Goal: Task Accomplishment & Management: Use online tool/utility

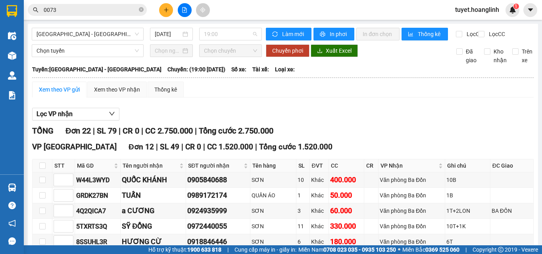
drag, startPoint x: 239, startPoint y: 39, endPoint x: 227, endPoint y: 81, distance: 43.5
click at [233, 55] on body "Kết quả tìm kiếm ( 23 ) Bộ lọc Mã ĐH Trạng thái Món hàng Thu hộ Tổng cước Chưa …" at bounding box center [271, 127] width 542 height 254
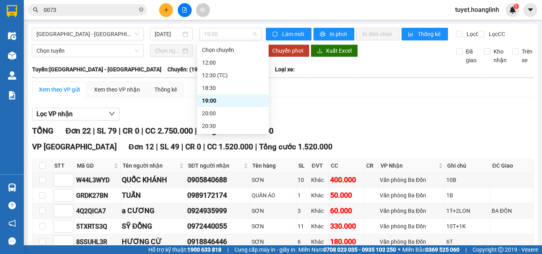
click at [221, 110] on div "20:00" at bounding box center [233, 113] width 62 height 9
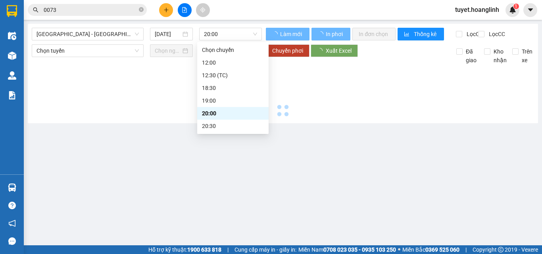
click at [217, 116] on div at bounding box center [283, 92] width 502 height 55
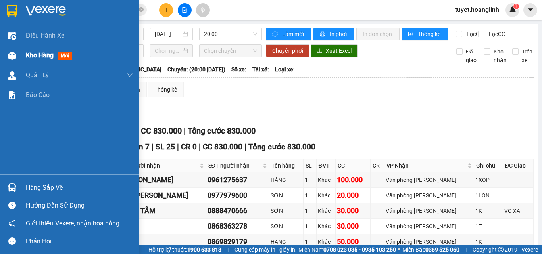
click at [37, 60] on div "Kho hàng mới" at bounding box center [51, 55] width 50 height 10
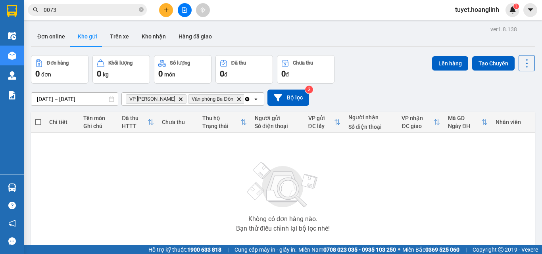
click at [244, 97] on icon "Clear all" at bounding box center [247, 99] width 6 height 6
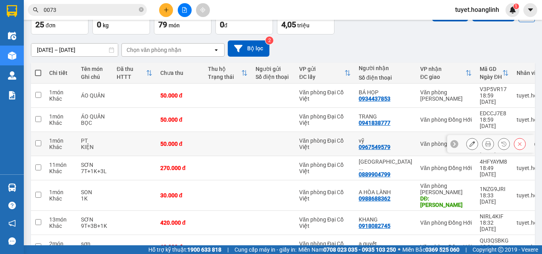
scroll to position [102, 0]
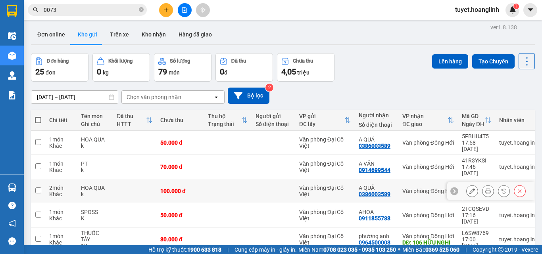
scroll to position [0, 0]
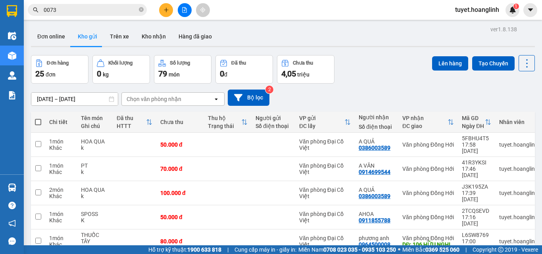
click at [187, 9] on icon "file-add" at bounding box center [185, 10] width 6 height 6
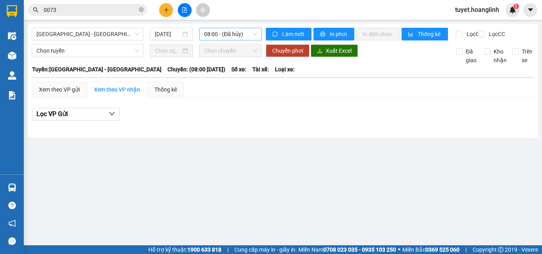
click at [213, 34] on span "08:00 - (Đã hủy)" at bounding box center [230, 34] width 53 height 12
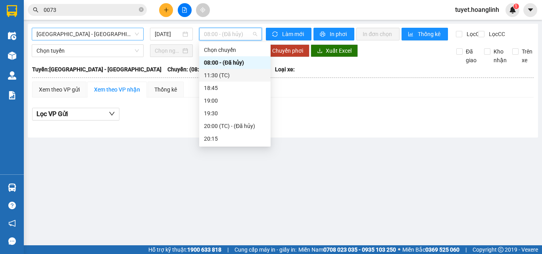
click at [79, 38] on span "[GEOGRAPHIC_DATA] - [GEOGRAPHIC_DATA]" at bounding box center [88, 34] width 102 height 12
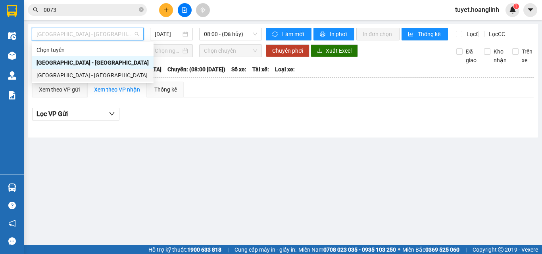
click at [59, 74] on div "[GEOGRAPHIC_DATA] - [GEOGRAPHIC_DATA]" at bounding box center [93, 75] width 112 height 9
type input "[DATE]"
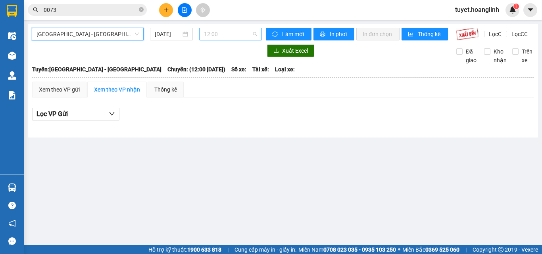
click at [227, 30] on span "12:00" at bounding box center [230, 34] width 53 height 12
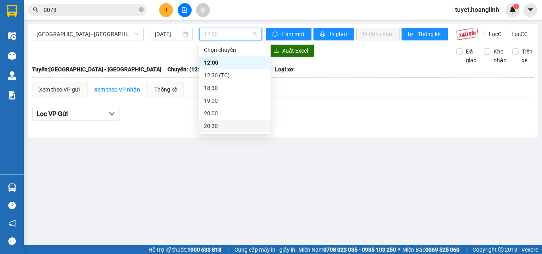
click at [222, 127] on div "20:30" at bounding box center [235, 126] width 62 height 9
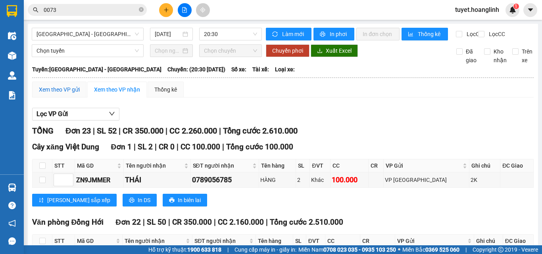
click at [48, 94] on div "Xem theo VP gửi" at bounding box center [59, 89] width 41 height 9
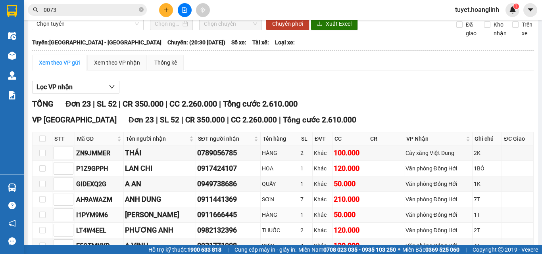
scroll to position [13, 0]
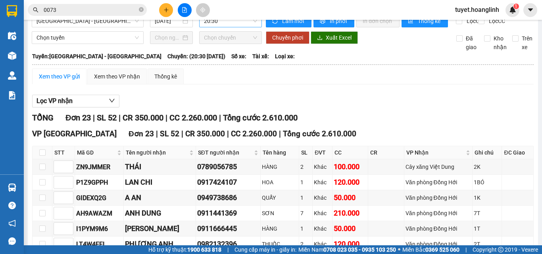
click at [217, 25] on span "20:30" at bounding box center [230, 21] width 53 height 12
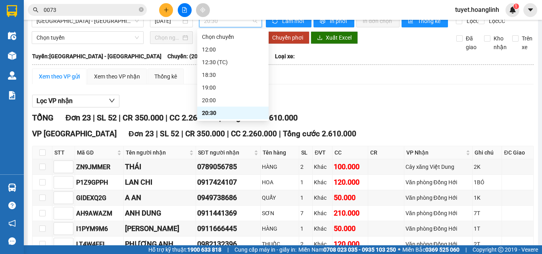
click at [217, 25] on span "20:30" at bounding box center [230, 21] width 53 height 12
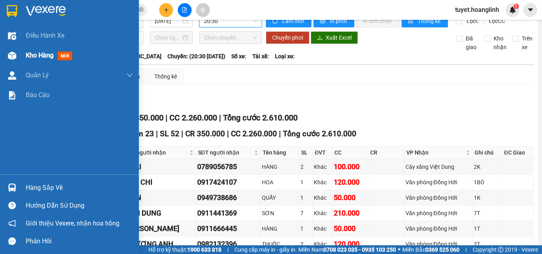
click at [5, 53] on div at bounding box center [12, 56] width 14 height 14
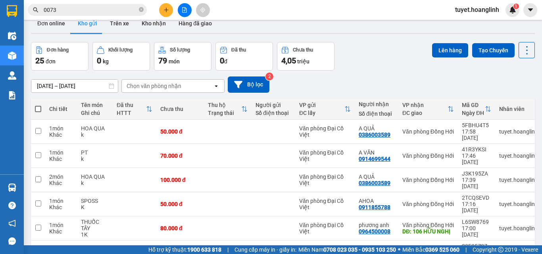
click at [180, 77] on div "[DATE] – [DATE] Press the down arrow key to interact with the calendar and sele…" at bounding box center [283, 85] width 504 height 16
click at [179, 82] on div "Chọn văn phòng nhận" at bounding box center [154, 86] width 55 height 8
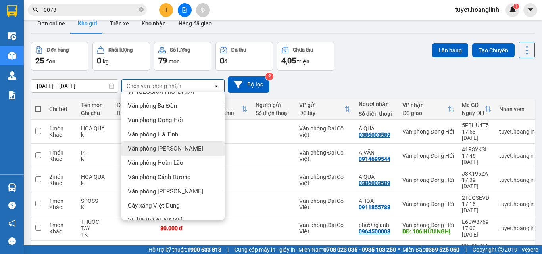
scroll to position [36, 0]
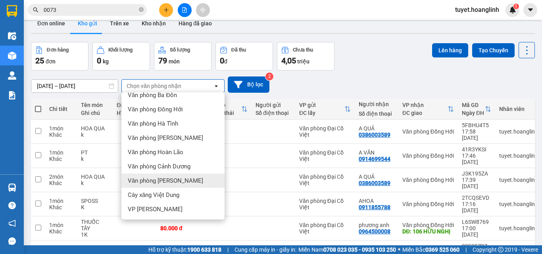
click at [173, 177] on span "Văn phòng [PERSON_NAME]" at bounding box center [165, 181] width 75 height 8
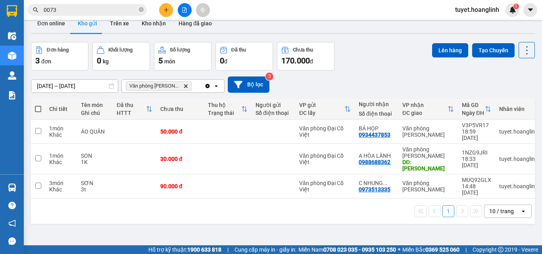
click at [39, 106] on span at bounding box center [38, 109] width 6 height 6
click at [38, 105] on input "checkbox" at bounding box center [38, 105] width 0 height 0
checkbox input "true"
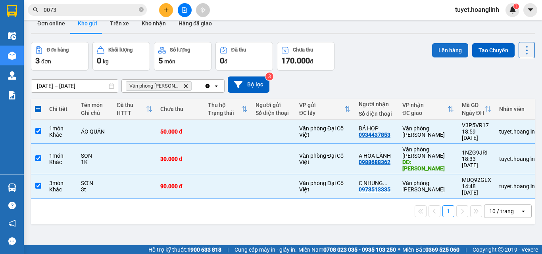
click at [443, 51] on button "Lên hàng" at bounding box center [450, 50] width 36 height 14
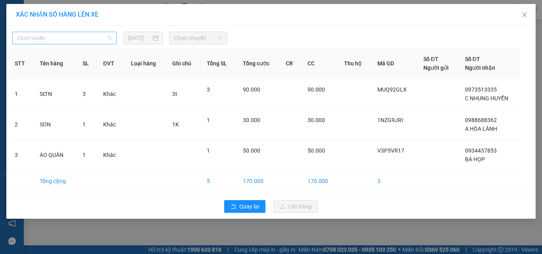
click at [84, 39] on span "Chọn tuyến" at bounding box center [64, 38] width 95 height 12
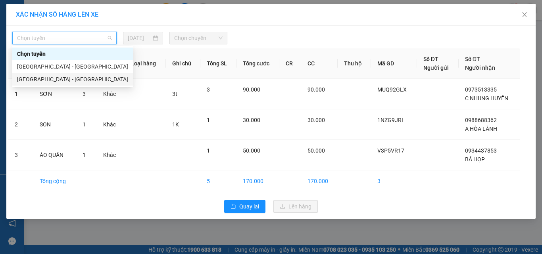
click at [66, 78] on div "[GEOGRAPHIC_DATA] - [GEOGRAPHIC_DATA]" at bounding box center [72, 79] width 111 height 9
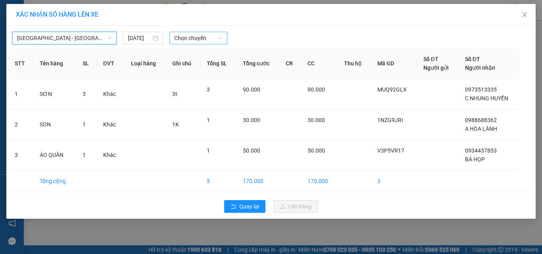
click at [197, 39] on span "Chọn chuyến" at bounding box center [198, 38] width 49 height 12
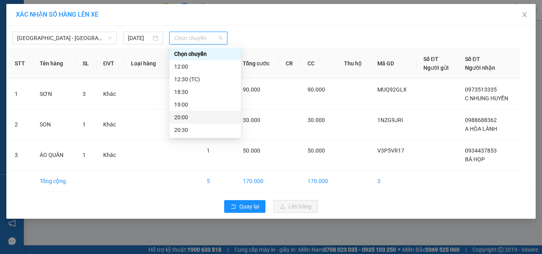
click at [204, 117] on div "20:00" at bounding box center [205, 117] width 62 height 9
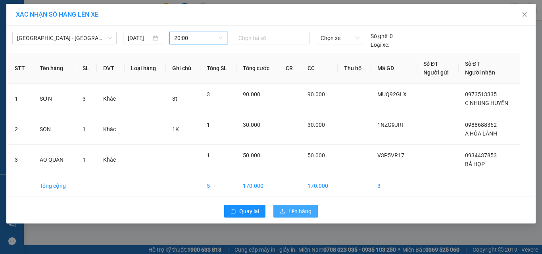
click at [298, 210] on span "Lên hàng" at bounding box center [300, 211] width 23 height 9
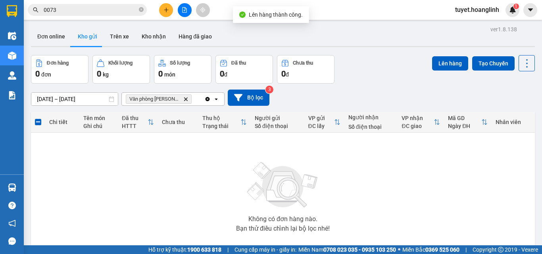
click at [177, 102] on span "Văn phòng [PERSON_NAME]" at bounding box center [159, 99] width 66 height 10
click at [184, 99] on icon "Văn phòng Lệ Thủy, close by backspace" at bounding box center [186, 99] width 4 height 4
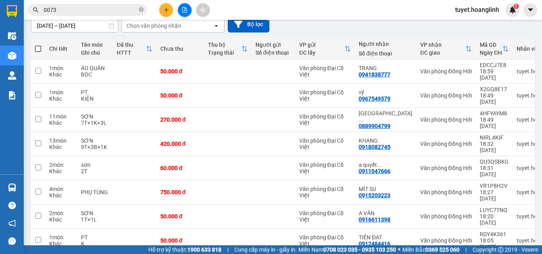
scroll to position [62, 0]
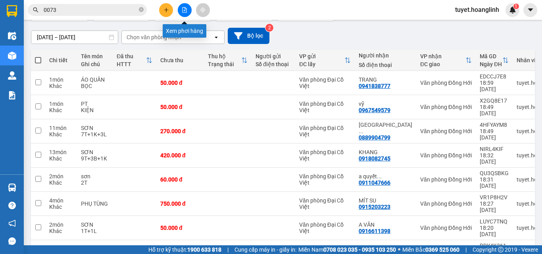
click at [183, 9] on icon "file-add" at bounding box center [185, 10] width 6 height 6
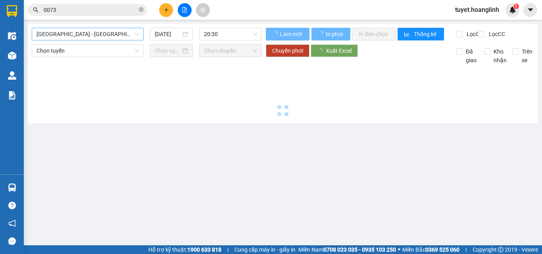
click at [96, 34] on span "[GEOGRAPHIC_DATA] - [GEOGRAPHIC_DATA]" at bounding box center [88, 34] width 102 height 12
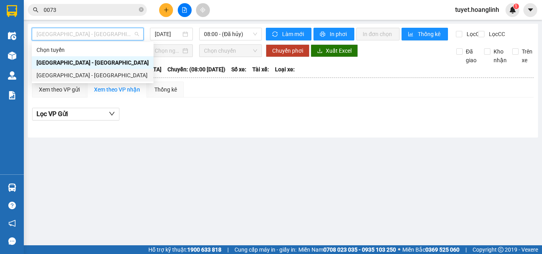
click at [83, 73] on div "[GEOGRAPHIC_DATA] - [GEOGRAPHIC_DATA]" at bounding box center [93, 75] width 112 height 9
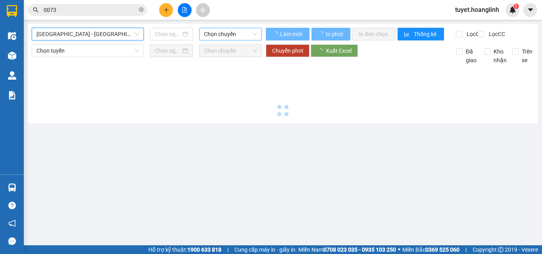
type input "[DATE]"
click at [218, 36] on span "Chọn chuyến" at bounding box center [230, 34] width 53 height 12
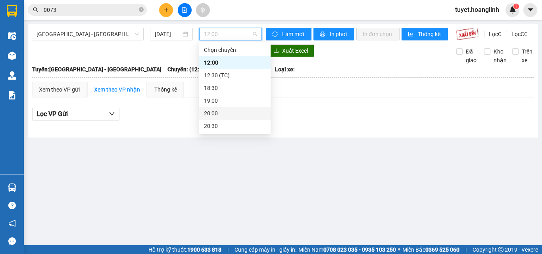
click at [217, 110] on div "20:00" at bounding box center [235, 113] width 62 height 9
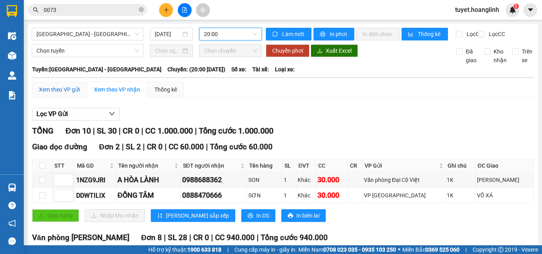
click at [65, 94] on div "Xem theo VP gửi" at bounding box center [59, 89] width 41 height 9
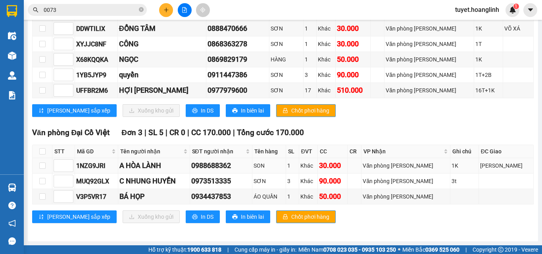
scroll to position [189, 0]
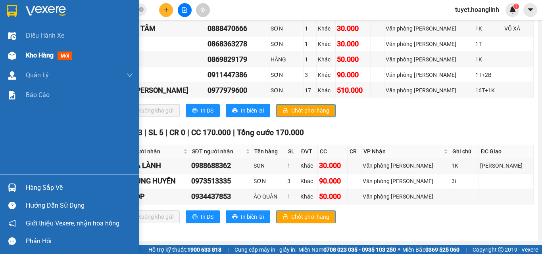
click at [10, 60] on img at bounding box center [12, 56] width 8 height 8
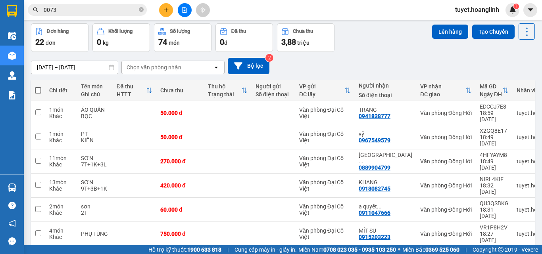
scroll to position [102, 0]
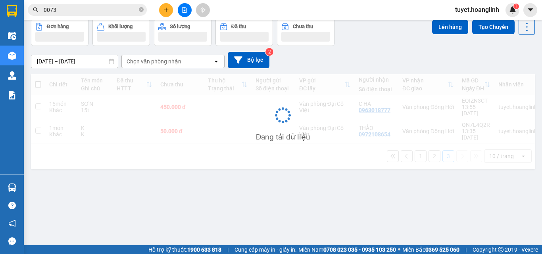
scroll to position [37, 0]
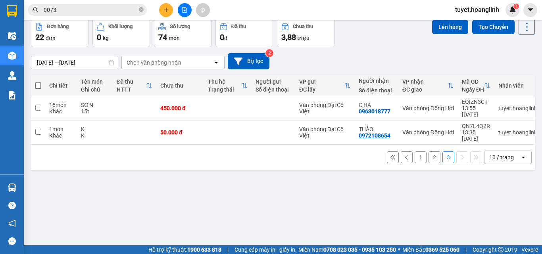
click at [415, 152] on button "1" at bounding box center [421, 158] width 12 height 12
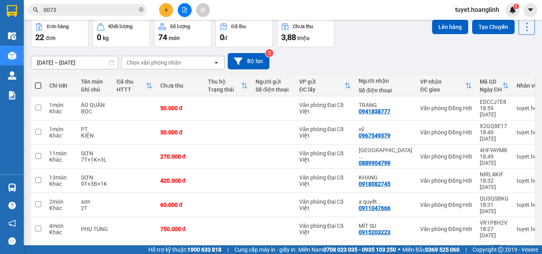
click at [38, 86] on span at bounding box center [38, 86] width 6 height 6
click at [38, 82] on input "checkbox" at bounding box center [38, 82] width 0 height 0
checkbox input "true"
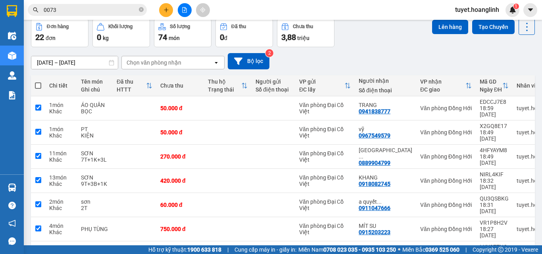
checkbox input "true"
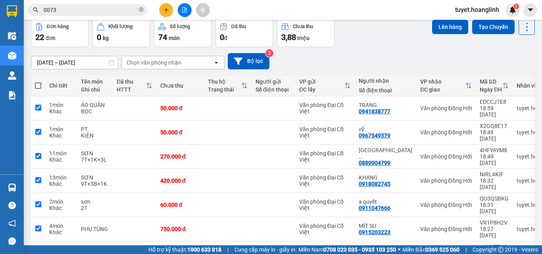
checkbox input "true"
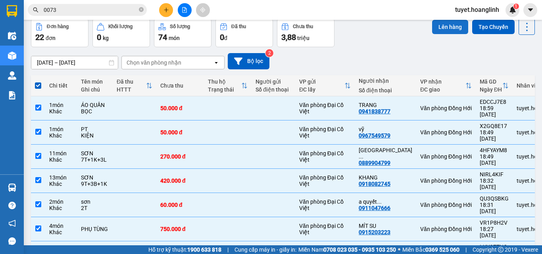
click at [442, 25] on button "Lên hàng" at bounding box center [450, 27] width 36 height 14
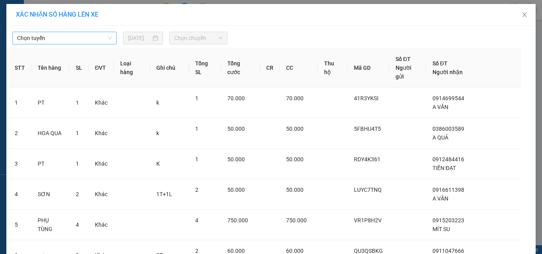
click at [104, 35] on span "Chọn tuyến" at bounding box center [64, 38] width 95 height 12
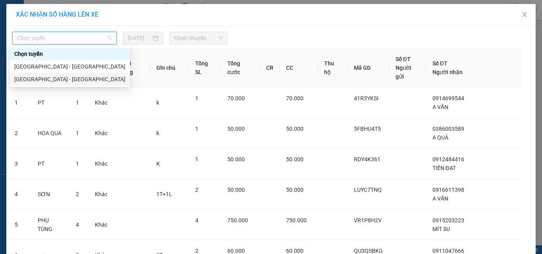
click at [68, 76] on div "[GEOGRAPHIC_DATA] - [GEOGRAPHIC_DATA]" at bounding box center [69, 79] width 111 height 9
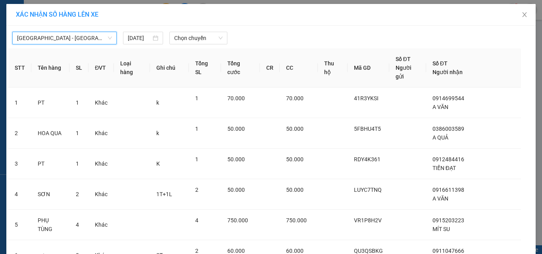
click at [157, 45] on div "[GEOGRAPHIC_DATA] - [GEOGRAPHIC_DATA] - [GEOGRAPHIC_DATA] [DATE] Chọn chuyến ST…" at bounding box center [270, 242] width 529 height 433
click at [193, 36] on span "Chọn chuyến" at bounding box center [198, 38] width 49 height 12
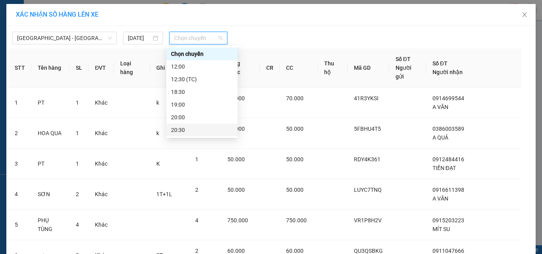
click at [191, 120] on div "20:00" at bounding box center [202, 117] width 62 height 9
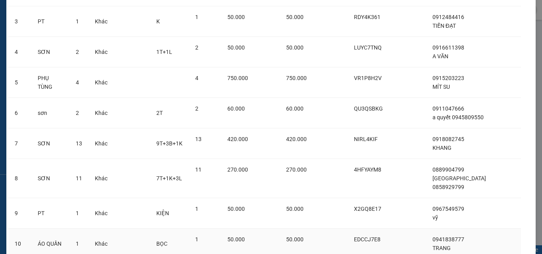
scroll to position [187, 0]
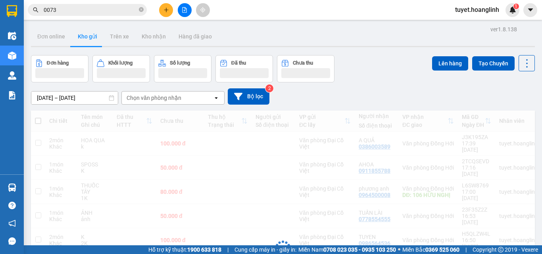
click at [39, 121] on div "Đang tải dữ liệu" at bounding box center [283, 255] width 504 height 289
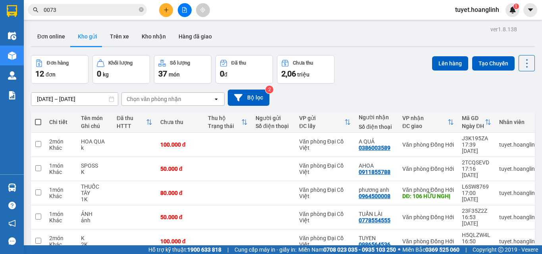
click at [39, 121] on span at bounding box center [38, 122] width 6 height 6
click at [38, 118] on input "checkbox" at bounding box center [38, 118] width 0 height 0
checkbox input "true"
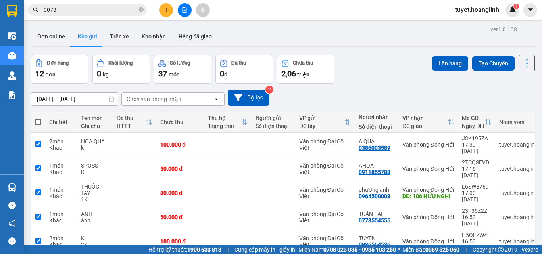
checkbox input "true"
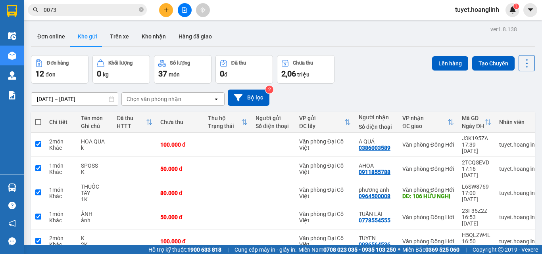
checkbox input "true"
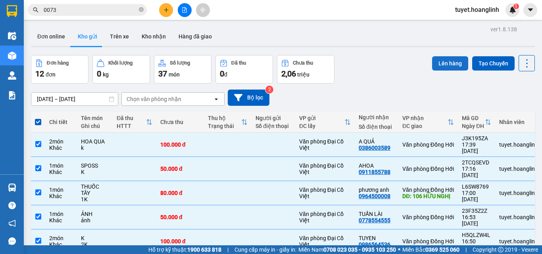
click at [445, 65] on button "Lên hàng" at bounding box center [450, 63] width 36 height 14
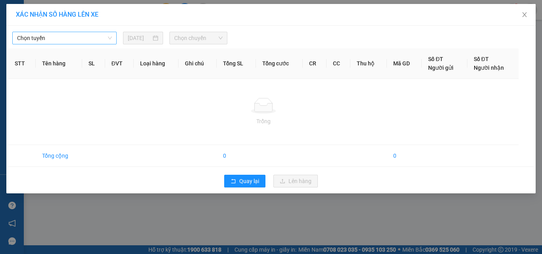
click at [81, 36] on span "Chọn tuyến" at bounding box center [64, 38] width 95 height 12
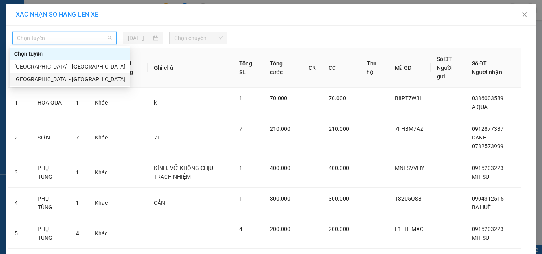
click at [64, 83] on div "[GEOGRAPHIC_DATA] - [GEOGRAPHIC_DATA]" at bounding box center [69, 79] width 111 height 9
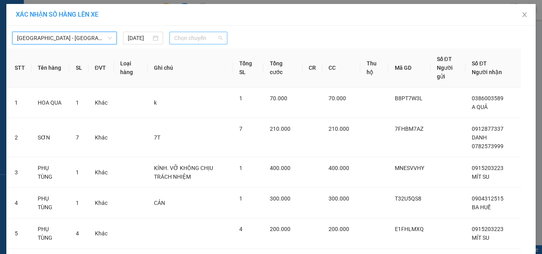
click at [203, 37] on span "Chọn chuyến" at bounding box center [198, 38] width 49 height 12
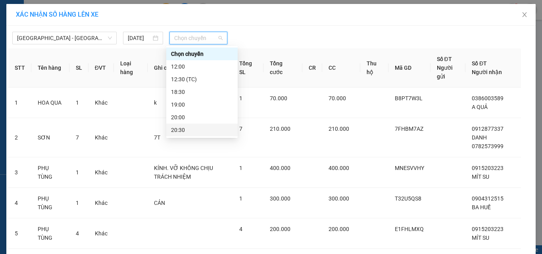
click at [189, 132] on div "20:30" at bounding box center [202, 130] width 62 height 9
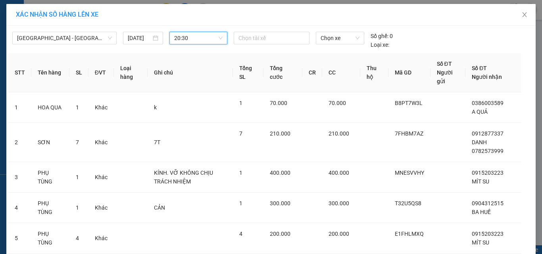
click at [198, 31] on div "[GEOGRAPHIC_DATA] - [GEOGRAPHIC_DATA] [DATE] 20:30 20:30 Chọn tài xế Chọn xe Số…" at bounding box center [271, 38] width 526 height 21
click at [194, 44] on span "20:30" at bounding box center [198, 38] width 49 height 12
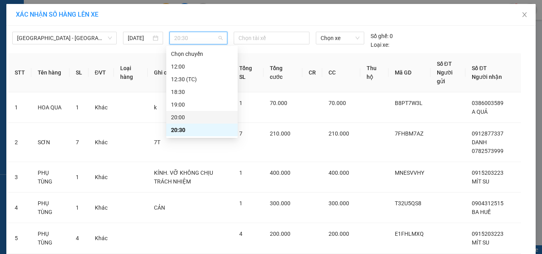
click at [174, 119] on div "20:00" at bounding box center [202, 117] width 62 height 9
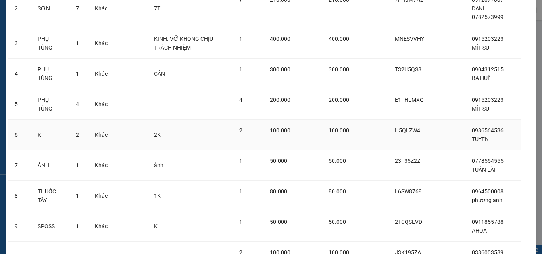
scroll to position [219, 0]
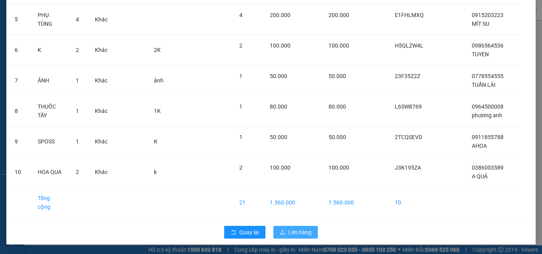
click at [294, 231] on span "Lên hàng" at bounding box center [300, 232] width 23 height 9
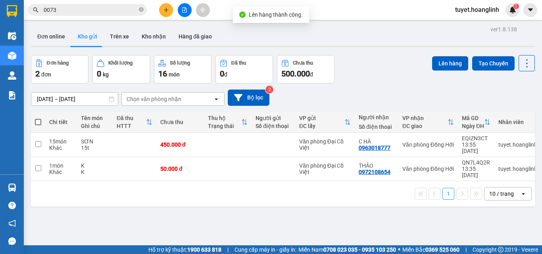
click at [40, 124] on span at bounding box center [38, 122] width 6 height 6
click at [38, 118] on input "checkbox" at bounding box center [38, 118] width 0 height 0
checkbox input "true"
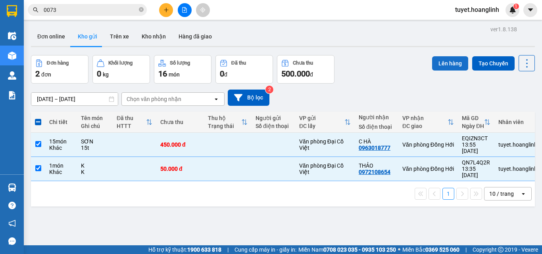
click at [432, 58] on button "Lên hàng" at bounding box center [450, 63] width 36 height 14
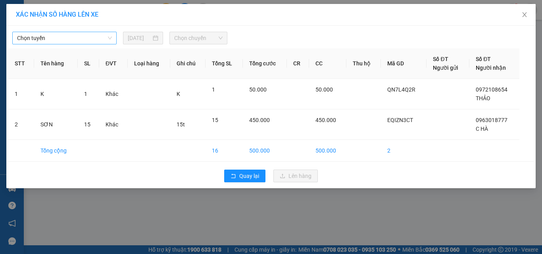
click at [48, 34] on span "Chọn tuyến" at bounding box center [64, 38] width 95 height 12
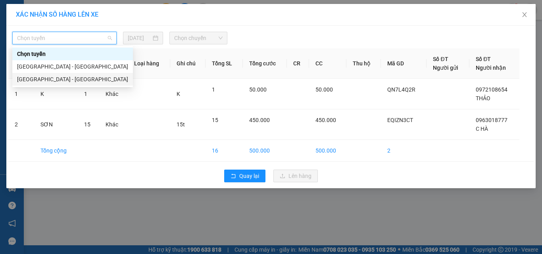
click at [38, 83] on div "[GEOGRAPHIC_DATA] - [GEOGRAPHIC_DATA]" at bounding box center [72, 79] width 111 height 9
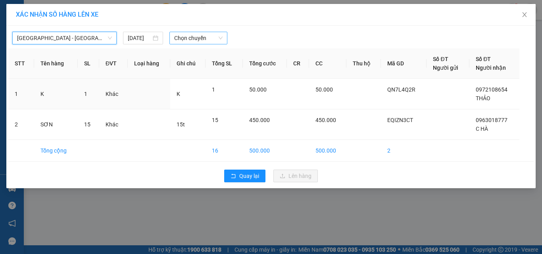
click at [202, 38] on span "Chọn chuyến" at bounding box center [198, 38] width 49 height 12
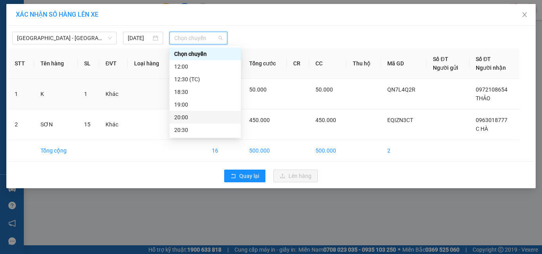
click at [196, 119] on div "20:00" at bounding box center [205, 117] width 62 height 9
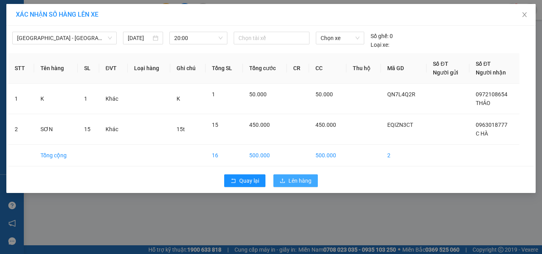
click at [302, 180] on span "Lên hàng" at bounding box center [300, 181] width 23 height 9
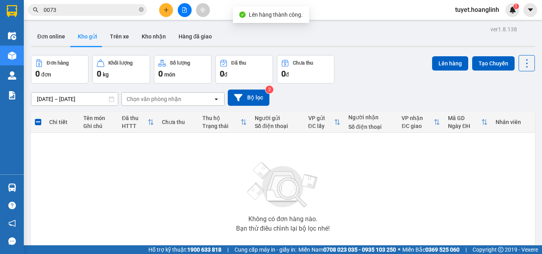
click at [180, 13] on button at bounding box center [185, 10] width 14 height 14
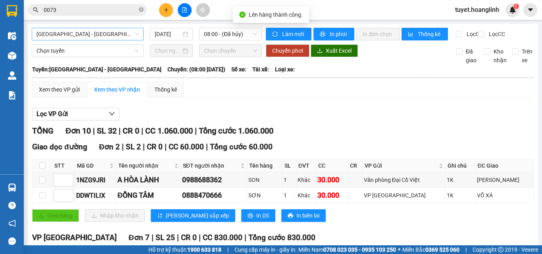
click at [78, 39] on span "[GEOGRAPHIC_DATA] - [GEOGRAPHIC_DATA]" at bounding box center [88, 34] width 102 height 12
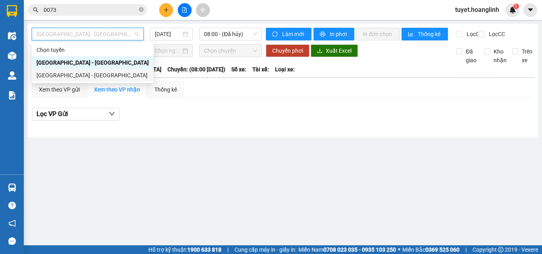
click at [65, 83] on body "Kết quả tìm kiếm ( 23 ) Bộ lọc Mã ĐH Trạng thái Món hàng Thu hộ Tổng cước Chưa …" at bounding box center [271, 127] width 542 height 254
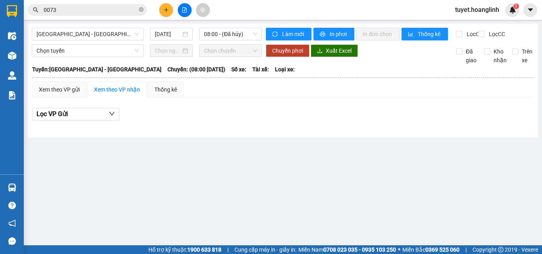
click at [66, 73] on b "[GEOGRAPHIC_DATA]: [GEOGRAPHIC_DATA] - [GEOGRAPHIC_DATA]" at bounding box center [96, 69] width 129 height 6
click at [89, 32] on span "[GEOGRAPHIC_DATA] - [GEOGRAPHIC_DATA]" at bounding box center [88, 34] width 102 height 12
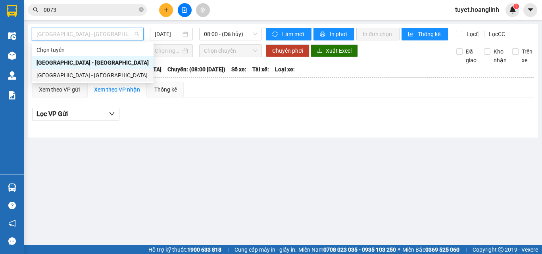
click at [72, 73] on div "[GEOGRAPHIC_DATA] - [GEOGRAPHIC_DATA]" at bounding box center [93, 75] width 112 height 9
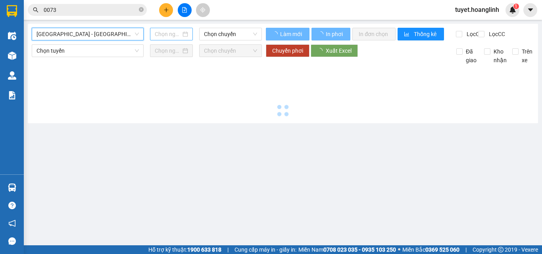
type input "[DATE]"
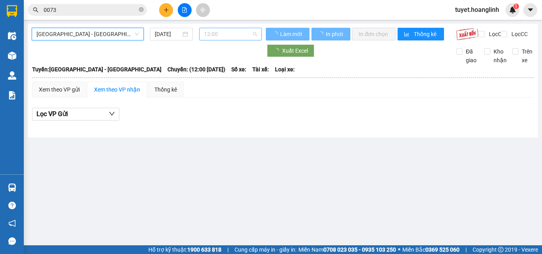
click at [217, 31] on span "12:00" at bounding box center [230, 34] width 53 height 12
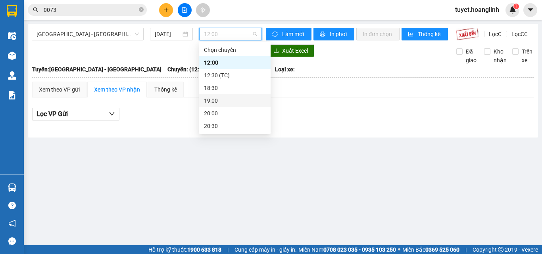
click at [215, 115] on div "20:00" at bounding box center [235, 113] width 62 height 9
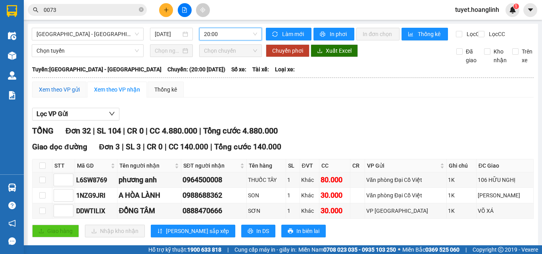
click at [62, 94] on div "Xem theo VP gửi" at bounding box center [59, 89] width 41 height 9
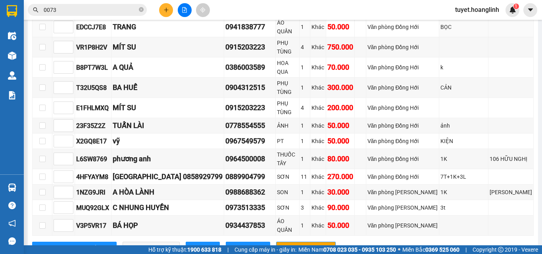
scroll to position [397, 0]
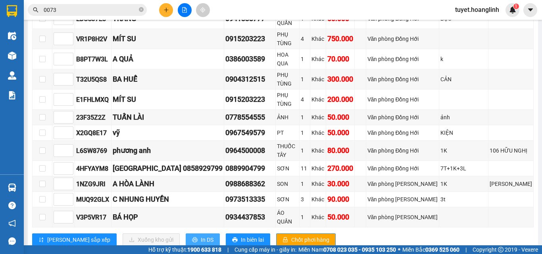
click at [201, 236] on span "In DS" at bounding box center [207, 240] width 13 height 9
click at [186, 234] on button "In DS" at bounding box center [203, 240] width 34 height 13
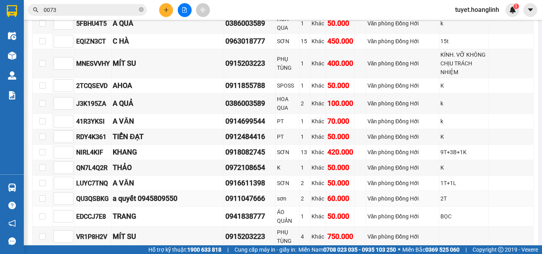
scroll to position [198, 0]
click at [41, 61] on input "checkbox" at bounding box center [42, 64] width 6 height 6
checkbox input "true"
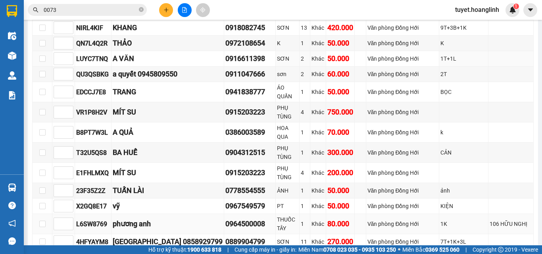
scroll to position [397, 0]
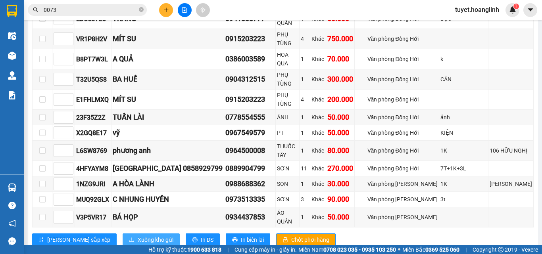
click at [138, 236] on span "Xuống kho gửi" at bounding box center [156, 240] width 36 height 9
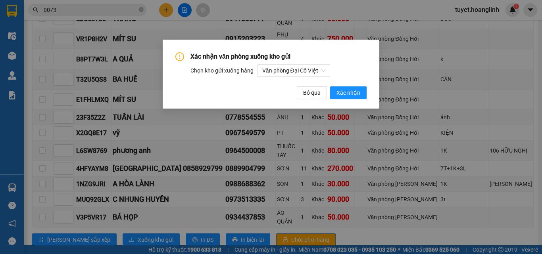
click at [369, 93] on div "Xác nhận văn phòng xuống kho gửi Chọn kho gửi xuống hàng Văn phòng Đại Cồ Việt …" at bounding box center [271, 74] width 217 height 69
click at [363, 94] on button "Xác nhận" at bounding box center [348, 93] width 37 height 13
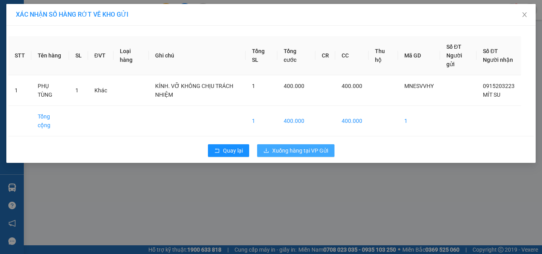
click at [301, 153] on span "Xuống hàng tại VP Gửi" at bounding box center [300, 150] width 56 height 9
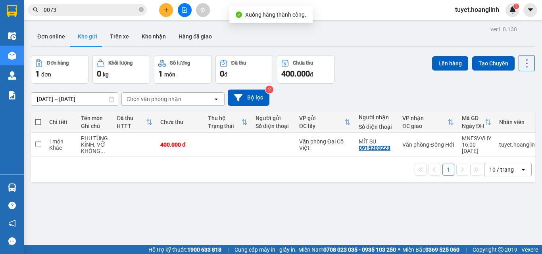
click at [184, 13] on button at bounding box center [185, 10] width 14 height 14
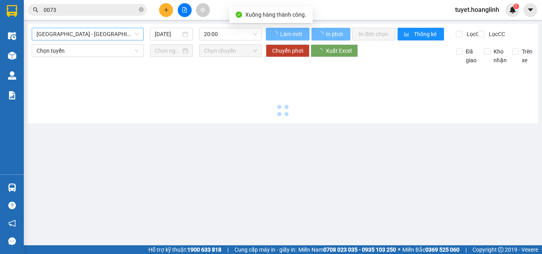
click at [83, 34] on span "[GEOGRAPHIC_DATA] - [GEOGRAPHIC_DATA]" at bounding box center [88, 34] width 102 height 12
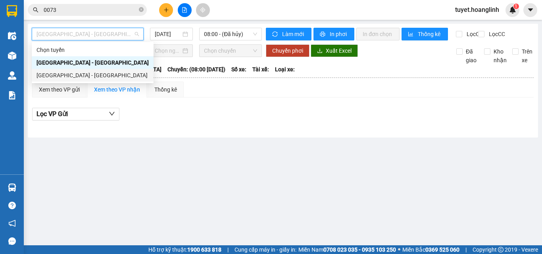
click at [73, 75] on div "[GEOGRAPHIC_DATA] - [GEOGRAPHIC_DATA]" at bounding box center [93, 75] width 112 height 9
type input "[DATE]"
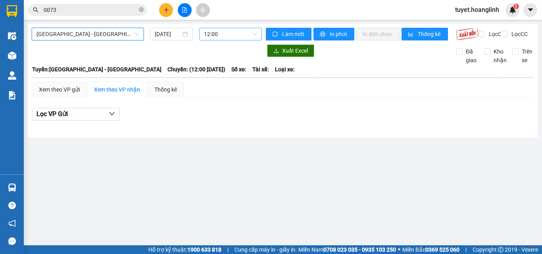
click at [213, 33] on span "12:00" at bounding box center [230, 34] width 53 height 12
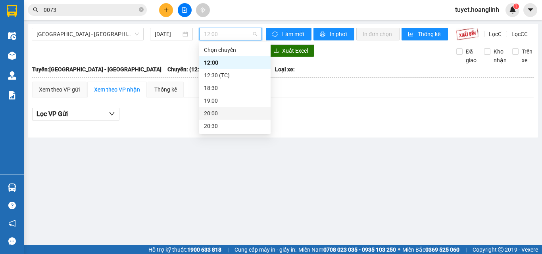
click at [215, 112] on div "20:00" at bounding box center [235, 113] width 62 height 9
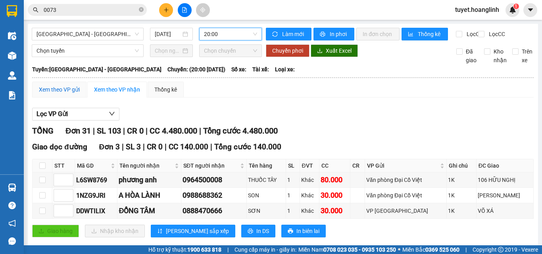
click at [64, 93] on div "Xem theo VP gửi" at bounding box center [59, 89] width 41 height 9
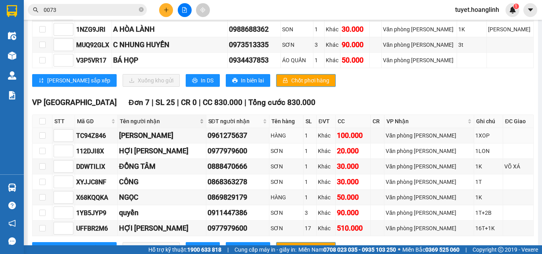
scroll to position [476, 0]
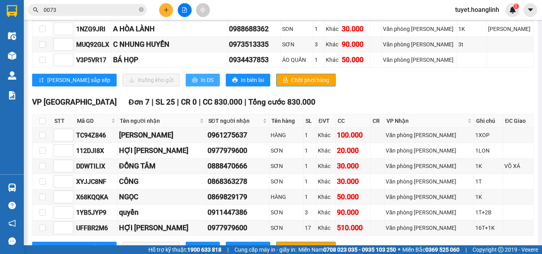
click at [201, 85] on span "In DS" at bounding box center [207, 80] width 13 height 9
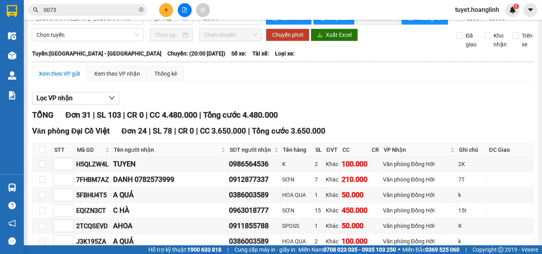
scroll to position [0, 0]
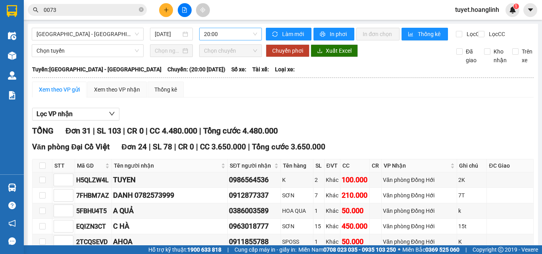
click at [225, 34] on span "20:00" at bounding box center [230, 34] width 53 height 12
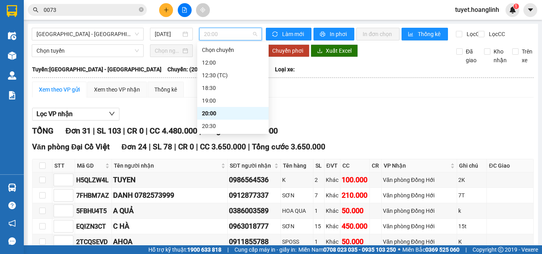
click at [225, 34] on span "20:00" at bounding box center [230, 34] width 53 height 12
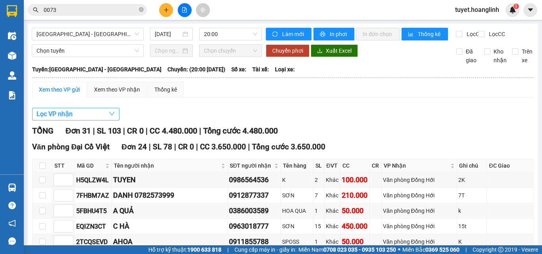
click at [79, 121] on button "Lọc VP nhận" at bounding box center [75, 114] width 87 height 13
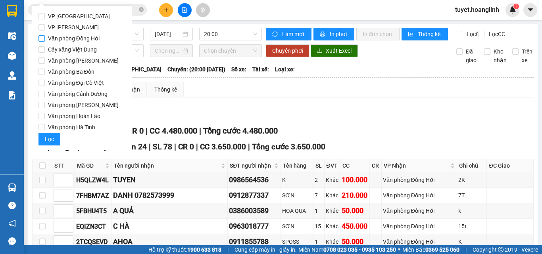
click at [89, 39] on span "Văn phòng Đồng Hới" at bounding box center [74, 38] width 58 height 11
click at [45, 39] on input "Văn phòng Đồng Hới" at bounding box center [42, 38] width 6 height 6
checkbox input "true"
click at [50, 142] on span "Lọc" at bounding box center [49, 139] width 9 height 9
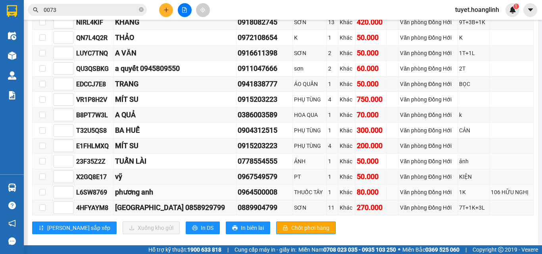
scroll to position [316, 0]
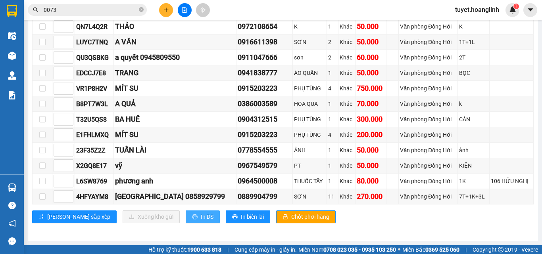
click at [201, 219] on span "In DS" at bounding box center [207, 217] width 13 height 9
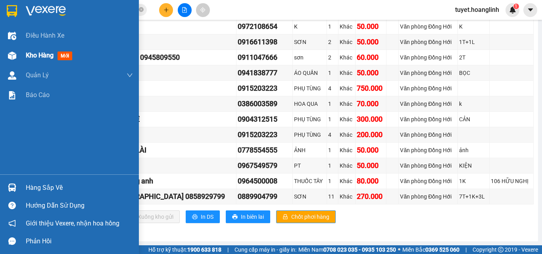
click at [11, 54] on img at bounding box center [12, 56] width 8 height 8
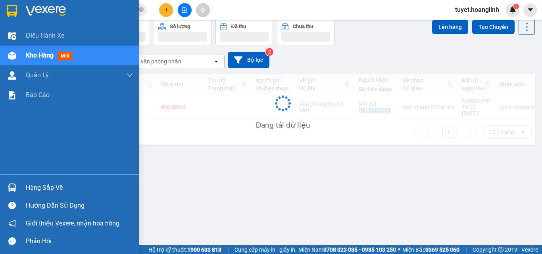
scroll to position [37, 0]
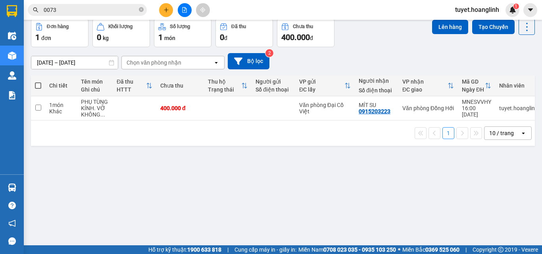
click at [36, 87] on span at bounding box center [38, 86] width 6 height 6
click at [38, 82] on input "checkbox" at bounding box center [38, 82] width 0 height 0
checkbox input "true"
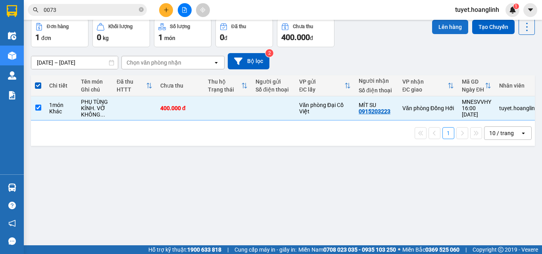
click at [439, 30] on button "Lên hàng" at bounding box center [450, 27] width 36 height 14
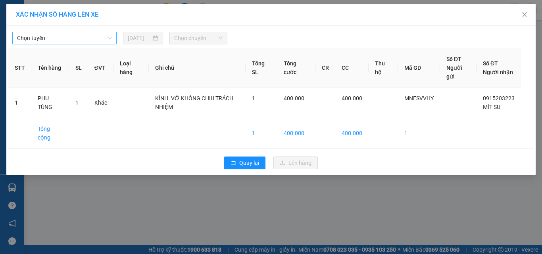
click at [92, 40] on span "Chọn tuyến" at bounding box center [64, 38] width 95 height 12
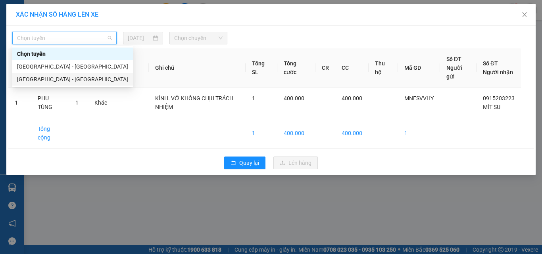
click at [69, 78] on div "[GEOGRAPHIC_DATA] - [GEOGRAPHIC_DATA]" at bounding box center [72, 79] width 111 height 9
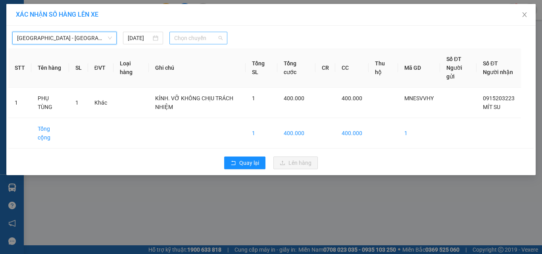
click at [204, 36] on span "Chọn chuyến" at bounding box center [198, 38] width 49 height 12
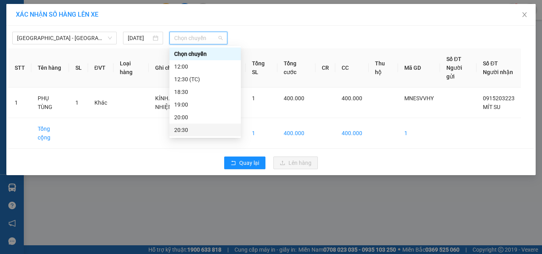
click at [194, 131] on div "20:30" at bounding box center [205, 130] width 62 height 9
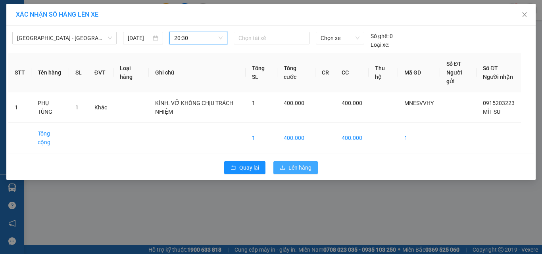
click at [316, 171] on button "Lên hàng" at bounding box center [295, 168] width 44 height 13
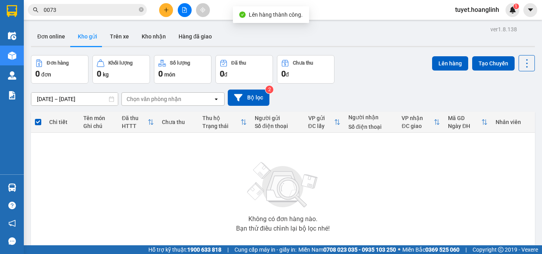
click at [186, 6] on button at bounding box center [185, 10] width 14 height 14
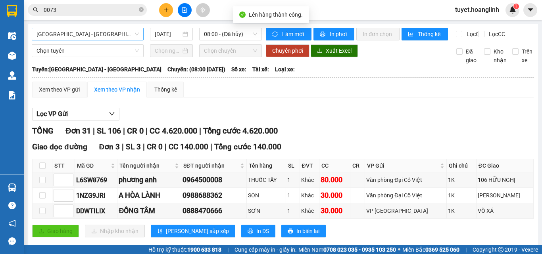
click at [92, 33] on span "[GEOGRAPHIC_DATA] - [GEOGRAPHIC_DATA]" at bounding box center [88, 34] width 102 height 12
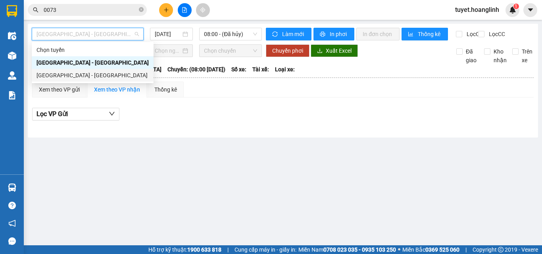
click at [79, 75] on div "[GEOGRAPHIC_DATA] - [GEOGRAPHIC_DATA]" at bounding box center [93, 75] width 112 height 9
type input "[DATE]"
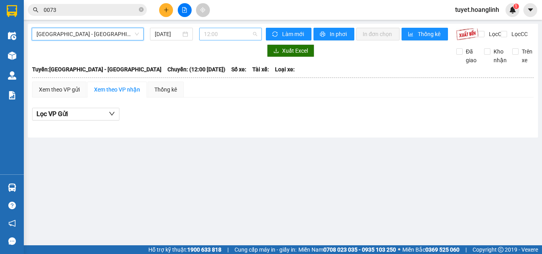
click at [222, 31] on span "12:00" at bounding box center [230, 34] width 53 height 12
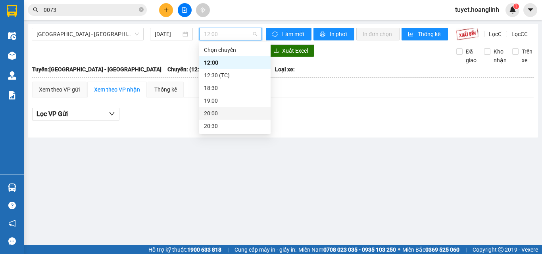
click at [214, 124] on div "20:30" at bounding box center [235, 126] width 62 height 9
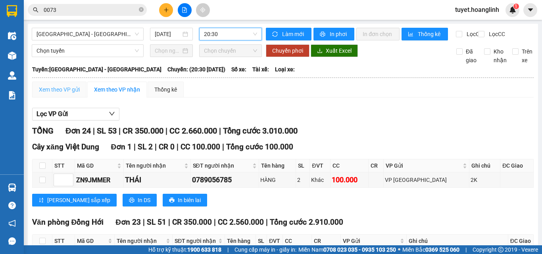
click at [58, 92] on div "Xem theo VP gửi" at bounding box center [59, 90] width 54 height 16
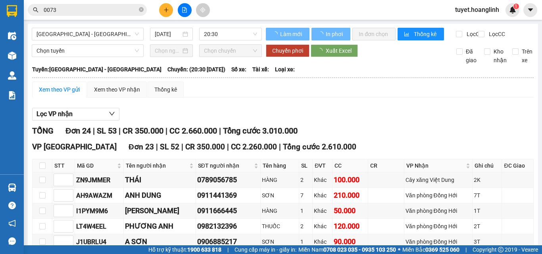
click at [71, 98] on div "Xem theo VP gửi" at bounding box center [59, 90] width 54 height 16
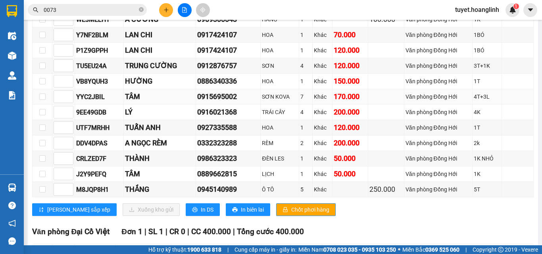
scroll to position [406, 0]
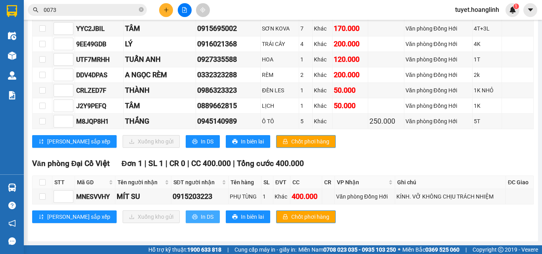
click at [201, 215] on span "In DS" at bounding box center [207, 217] width 13 height 9
